Goal: Task Accomplishment & Management: Manage account settings

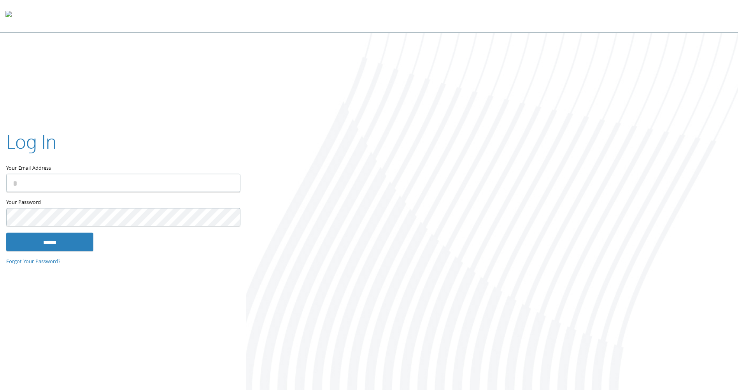
type input "**********"
click at [71, 243] on input "******" at bounding box center [49, 242] width 87 height 19
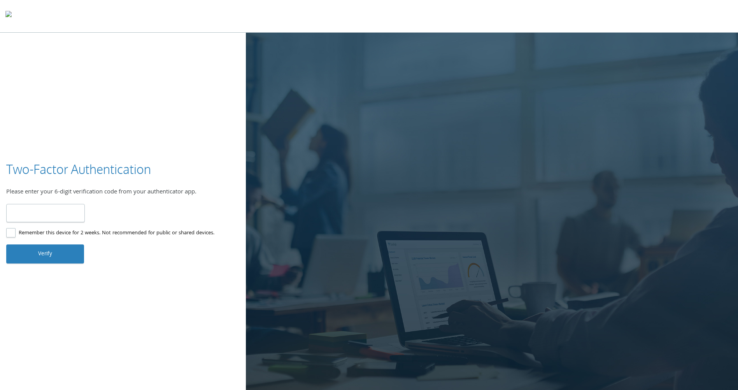
type input "******"
